Goal: Contribute content: Contribute content

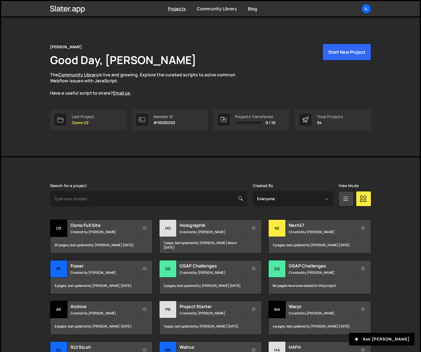
click at [372, 9] on div "Projects Community Library Blog Il Your current team is Ilja van Eck Projects Y…" at bounding box center [211, 8] width 338 height 15
click at [366, 11] on div "Il" at bounding box center [367, 9] width 10 height 10
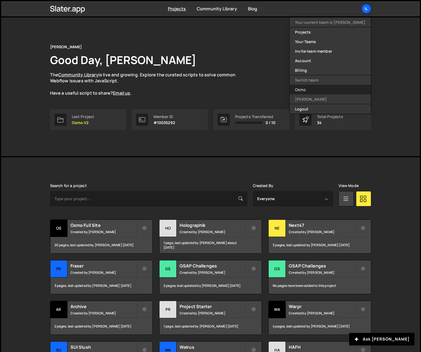
click at [326, 91] on link "Osmo" at bounding box center [330, 90] width 81 height 10
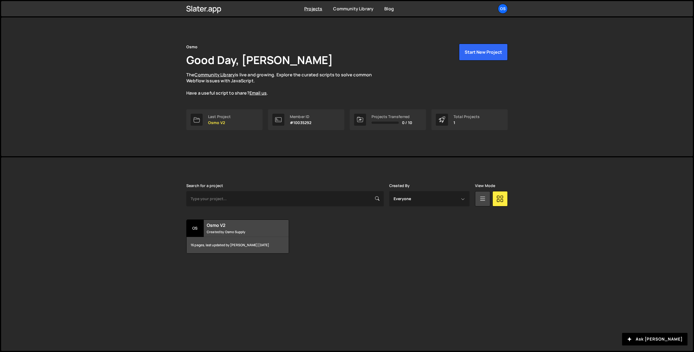
click at [148, 138] on div "Osmo Good Day, [PERSON_NAME] The Community Library is live and growing. Explore…" at bounding box center [347, 86] width 692 height 139
click at [238, 228] on h2 "Osmo V2" at bounding box center [240, 225] width 66 height 6
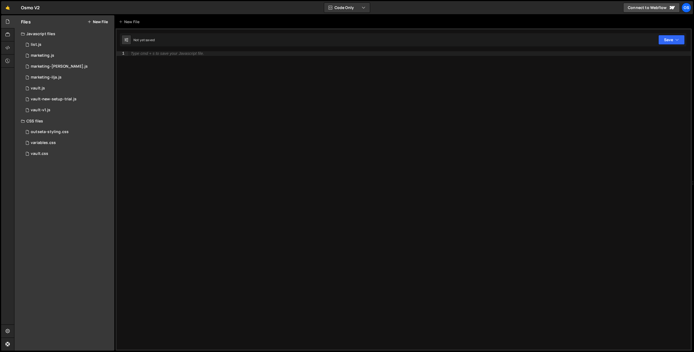
click at [50, 186] on div "Files New File Javascript files 0 list.js 0 0 marketing.js 0 0 marketing-dennis…" at bounding box center [64, 182] width 100 height 335
click at [57, 223] on div "Files New File Javascript files 0 list.js 0 0 marketing.js 0 0 marketing-dennis…" at bounding box center [64, 182] width 100 height 335
click at [55, 143] on div "variables.css" at bounding box center [43, 142] width 25 height 5
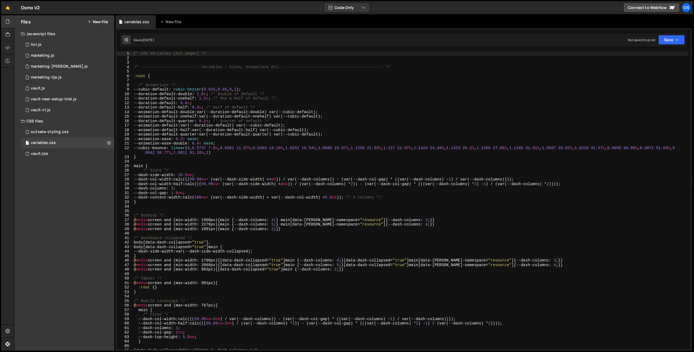
click at [54, 172] on div "Files New File Javascript files 0 list.js 0 0 marketing.js 0 0 marketing-dennis…" at bounding box center [64, 182] width 100 height 335
click at [94, 22] on button "New File" at bounding box center [97, 22] width 20 height 4
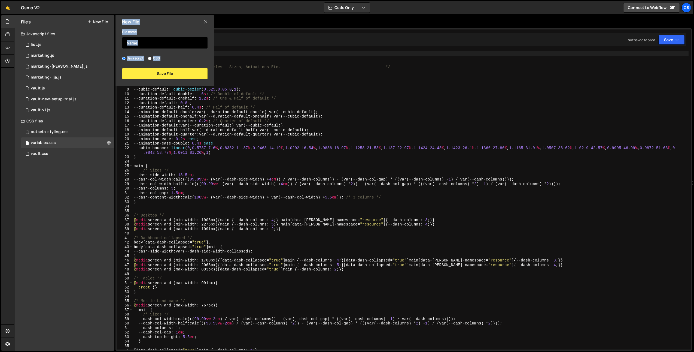
click at [158, 43] on input "text" at bounding box center [165, 43] width 86 height 12
type input "marketing"
click at [158, 57] on label "CSS" at bounding box center [154, 58] width 12 height 5
click at [151, 57] on input "CSS" at bounding box center [150, 59] width 4 height 4
radio input "true"
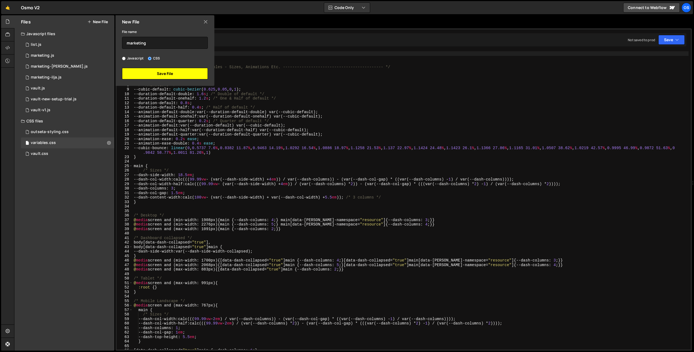
click at [162, 73] on button "Save File" at bounding box center [165, 73] width 86 height 11
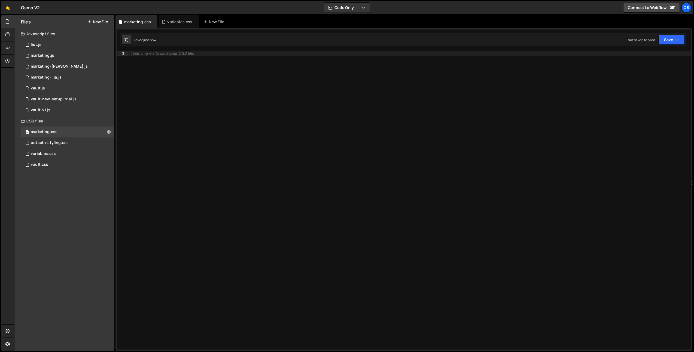
click at [181, 78] on div "Type cmd + s to save your CSS file." at bounding box center [409, 204] width 563 height 307
click at [8, 47] on icon at bounding box center [7, 48] width 4 height 6
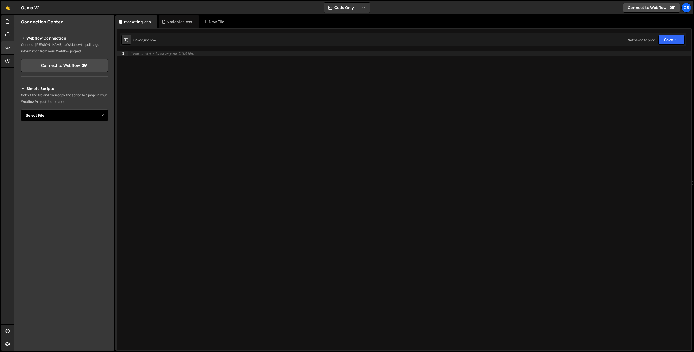
click at [60, 111] on select "Select File list.js marketing.js marketing-dennis.js marketing-ilja.js vault.js…" at bounding box center [64, 115] width 87 height 12
select select "45446"
click at [21, 109] on select "Select File list.js marketing.js marketing-dennis.js marketing-ilja.js vault.js…" at bounding box center [64, 115] width 87 height 12
click at [101, 131] on button "Button group with nested dropdown" at bounding box center [104, 133] width 8 height 11
click at [97, 143] on link "Copy Staging css" at bounding box center [83, 144] width 48 height 8
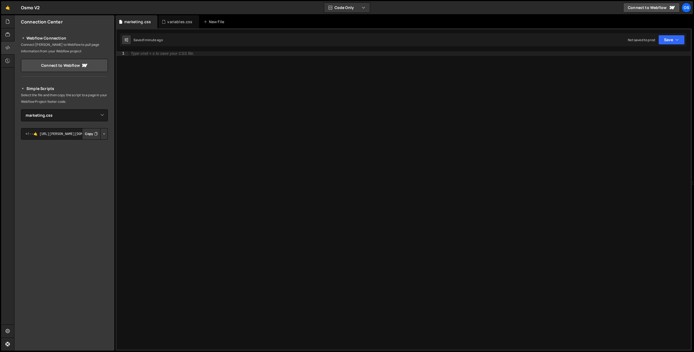
click at [229, 45] on div "Saved 1 minute ago Not saved to prod Upgrade to Edit Save Save to Staging S Sav…" at bounding box center [403, 39] width 567 height 13
click at [235, 133] on div "Type cmd + s to save your CSS file." at bounding box center [409, 204] width 563 height 307
paste textarea "}"
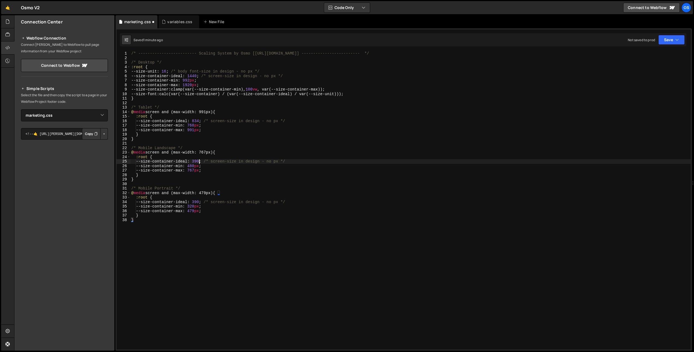
click at [200, 160] on div "/* ------------------------- Scaling System by Osmo [https://osmo.supply/] ----…" at bounding box center [410, 204] width 561 height 307
drag, startPoint x: 208, startPoint y: 161, endPoint x: 315, endPoint y: 163, distance: 107.1
click at [315, 163] on div "/* ------------------------- Scaling System by Osmo [https://osmo.supply/] ----…" at bounding box center [410, 204] width 561 height 307
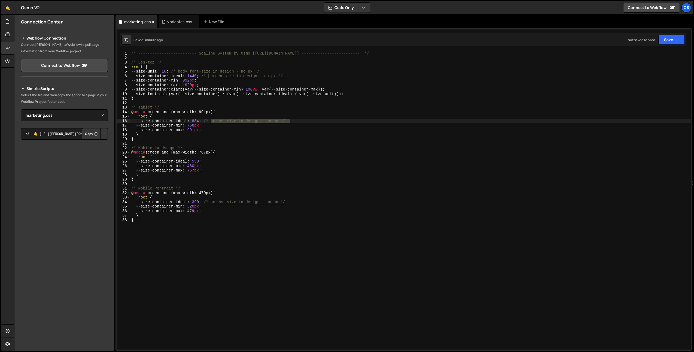
drag, startPoint x: 278, startPoint y: 122, endPoint x: 209, endPoint y: 121, distance: 68.7
click at [209, 121] on div "/* ------------------------- Scaling System by Osmo [https://osmo.supply/] ----…" at bounding box center [410, 204] width 561 height 307
drag, startPoint x: 205, startPoint y: 76, endPoint x: 318, endPoint y: 77, distance: 113.1
click at [318, 77] on div "/* ------------------------- Scaling System by Osmo [https://osmo.supply/] ----…" at bounding box center [410, 204] width 561 height 307
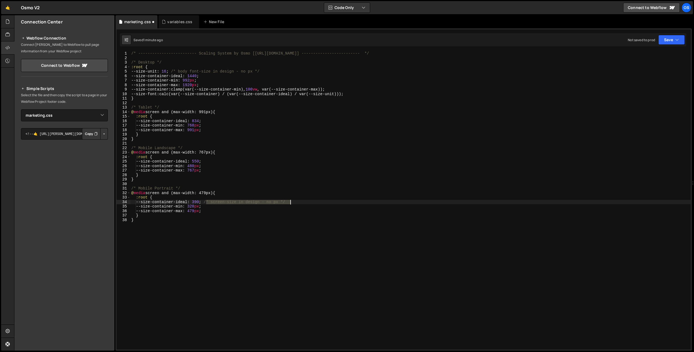
drag, startPoint x: 206, startPoint y: 201, endPoint x: 322, endPoint y: 202, distance: 115.8
click at [322, 202] on div "/* ------------------------- Scaling System by Osmo [https://osmo.supply/] ----…" at bounding box center [410, 204] width 561 height 307
click at [242, 111] on div "/* ------------------------- Scaling System by Osmo [https://osmo.supply/] ----…" at bounding box center [410, 204] width 561 height 307
click at [190, 85] on div "/* ------------------------- Scaling System by Osmo [https://osmo.supply/] ----…" at bounding box center [410, 204] width 561 height 307
type textarea "--size-container-max: 1920px;"
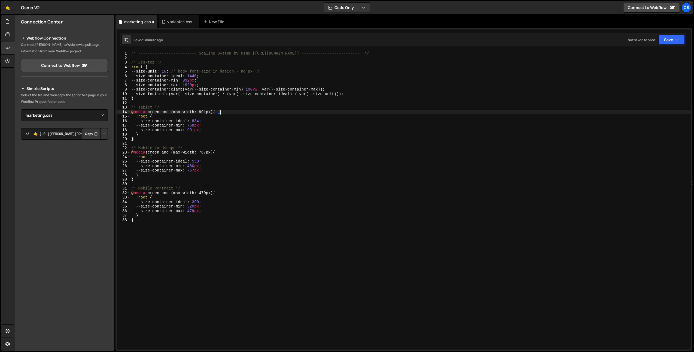
click at [190, 85] on div "/* ------------------------- Scaling System by Osmo [https://osmo.supply/] ----…" at bounding box center [410, 204] width 561 height 307
click at [221, 102] on div "/* ------------------------- Scaling System by Osmo [https://osmo.supply/] ----…" at bounding box center [410, 204] width 561 height 307
click at [270, 112] on div "/* ------------------------- Scaling System by Osmo [https://osmo.supply/] ----…" at bounding box center [410, 204] width 561 height 307
click at [296, 174] on div "/* ------------------------- Scaling System by Osmo [https://osmo.supply/] ----…" at bounding box center [410, 204] width 561 height 307
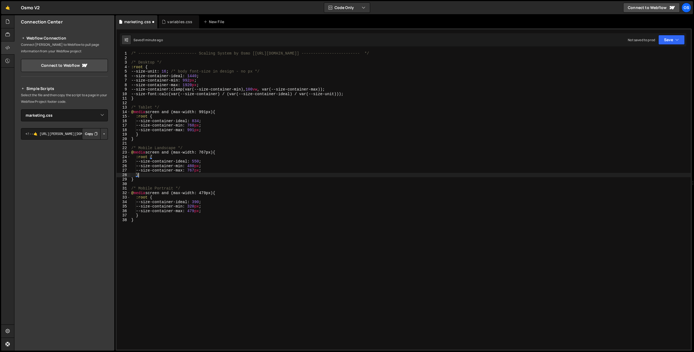
click at [233, 257] on div "/* ------------------------- Scaling System by Osmo [https://osmo.supply/] ----…" at bounding box center [410, 204] width 561 height 307
type textarea "}"
paste textarea "}"
type textarea "}"
paste textarea "}"
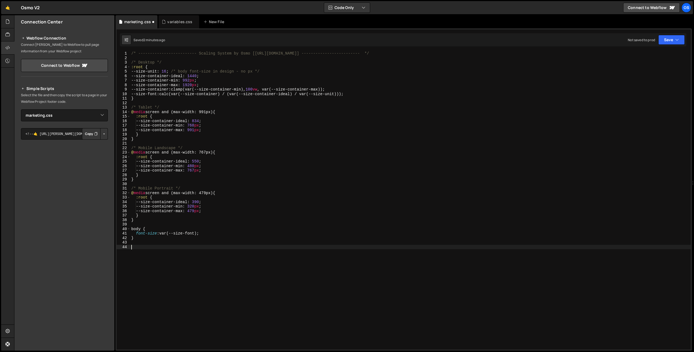
type textarea "}"
click at [274, 278] on div "/* ------------------------- Scaling System by Osmo [https://osmo.supply/] ----…" at bounding box center [410, 204] width 561 height 307
click at [247, 150] on div "/* ------------------------- Scaling System by Osmo [https://osmo.supply/] ----…" at bounding box center [410, 204] width 561 height 307
click at [185, 120] on div "/* ------------------------- Scaling System by Osmo [https://osmo.supply/] ----…" at bounding box center [410, 204] width 561 height 307
type textarea "--size-container-ideal: 834;"
